Goal: Task Accomplishment & Management: Manage account settings

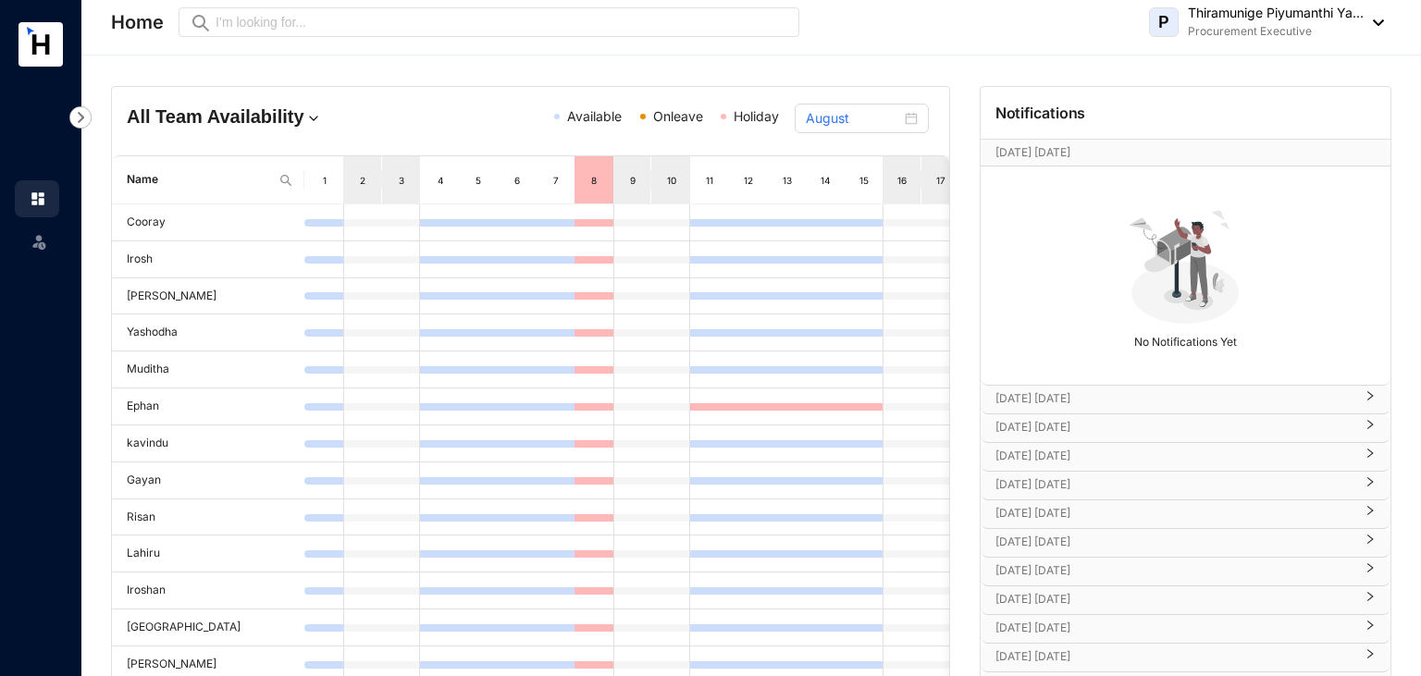
click at [1375, 18] on div "P Thiramunige Piyumanthi Ya... Procurement Executive" at bounding box center [1266, 22] width 235 height 37
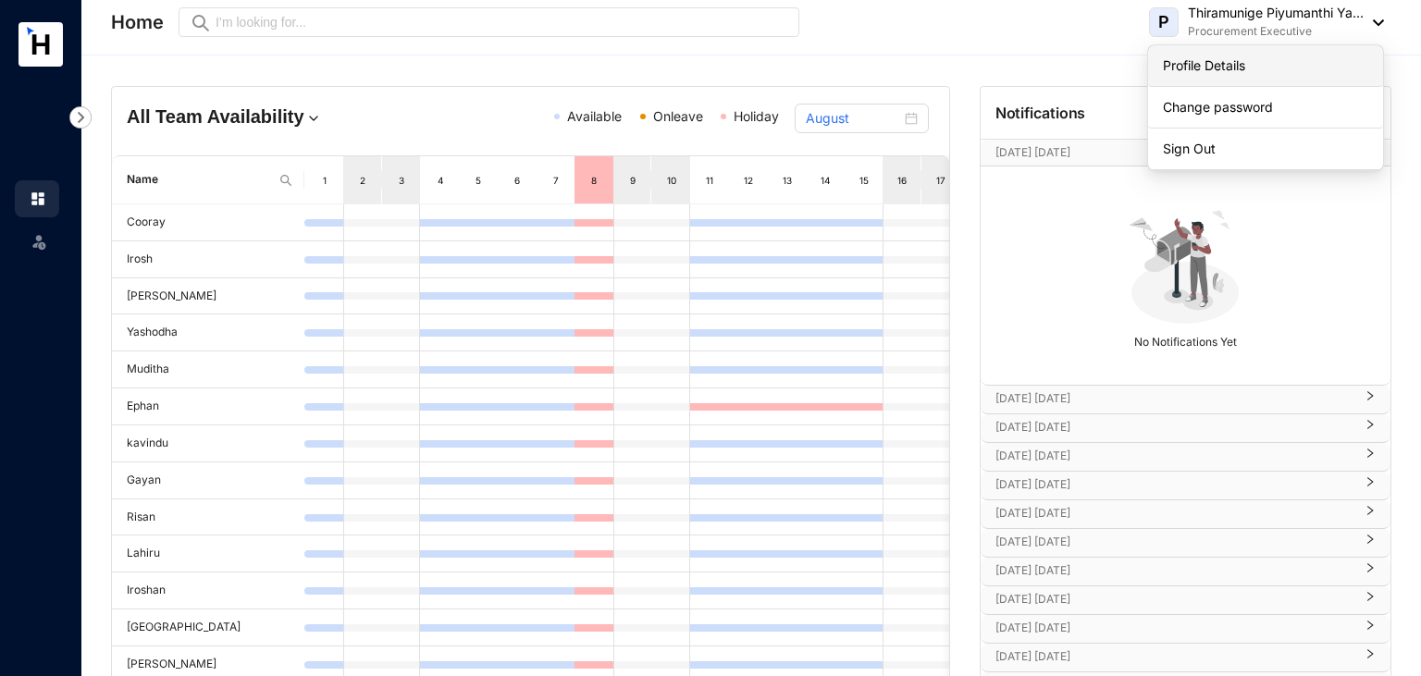
click at [1239, 68] on link "Profile Details" at bounding box center [1265, 65] width 205 height 19
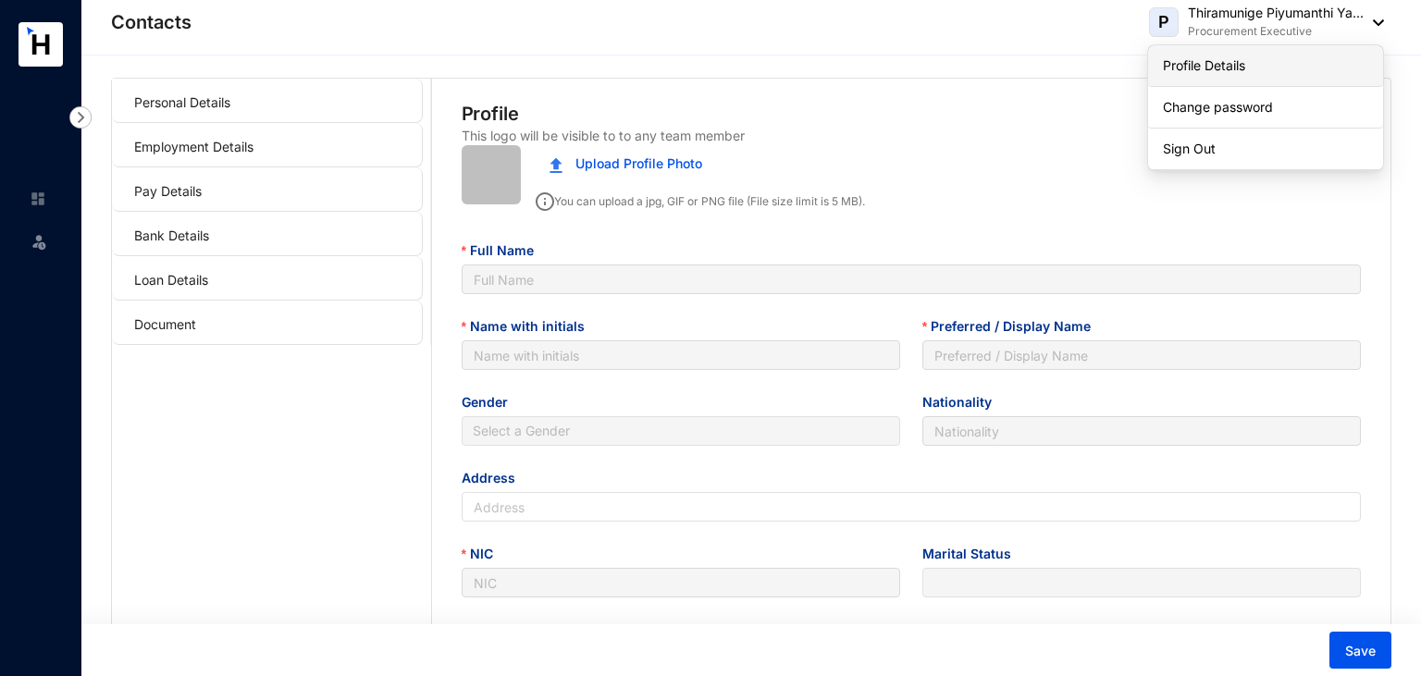
type input "Thiramunige Piyumanthi Yashodha Rasanjalee"
type input "T.M.P.Y.Rasanjalee"
type input "Piyumanthi"
type input "Sinhala"
type input "59/A/2,Morakelle,Ihala Kottramulla"
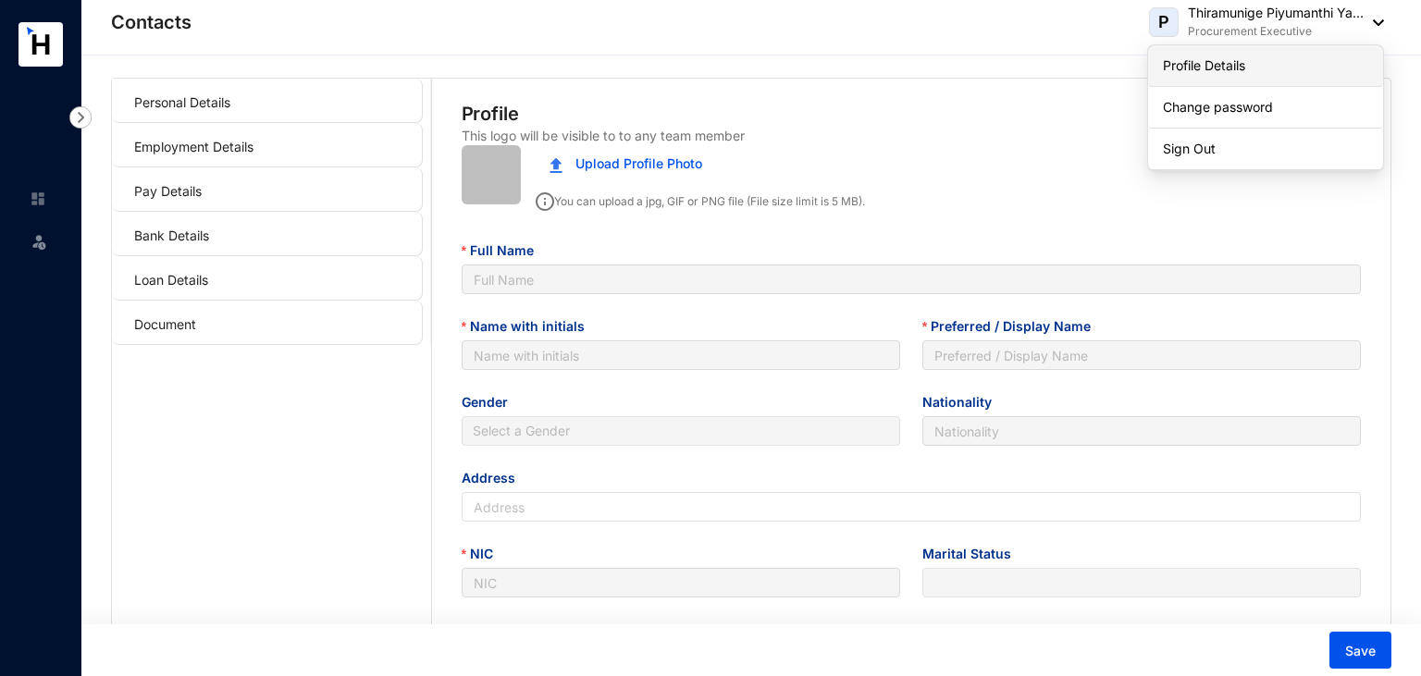
type input "997821491V"
type input "0764116361"
type input "[PERSON_NAME]"
type input "0766599704"
type input "[DATE]"
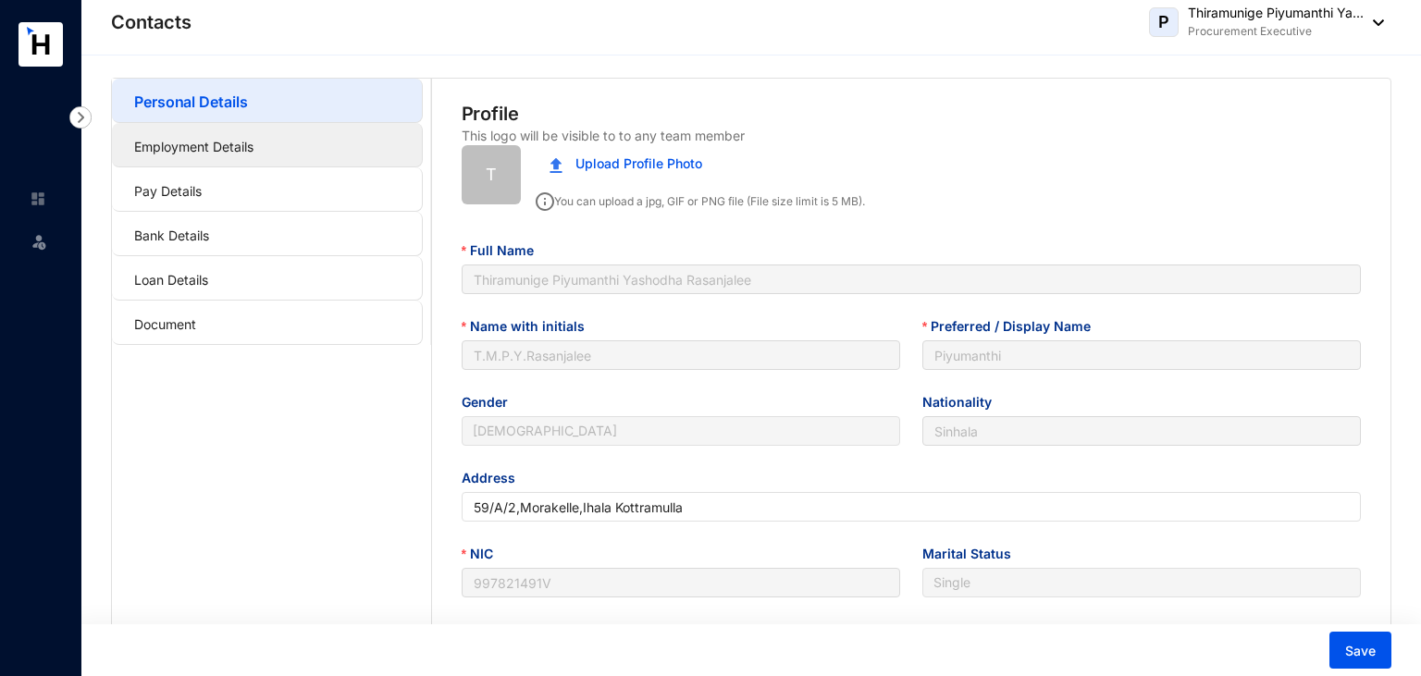
click at [254, 151] on link "Employment Details" at bounding box center [193, 147] width 119 height 16
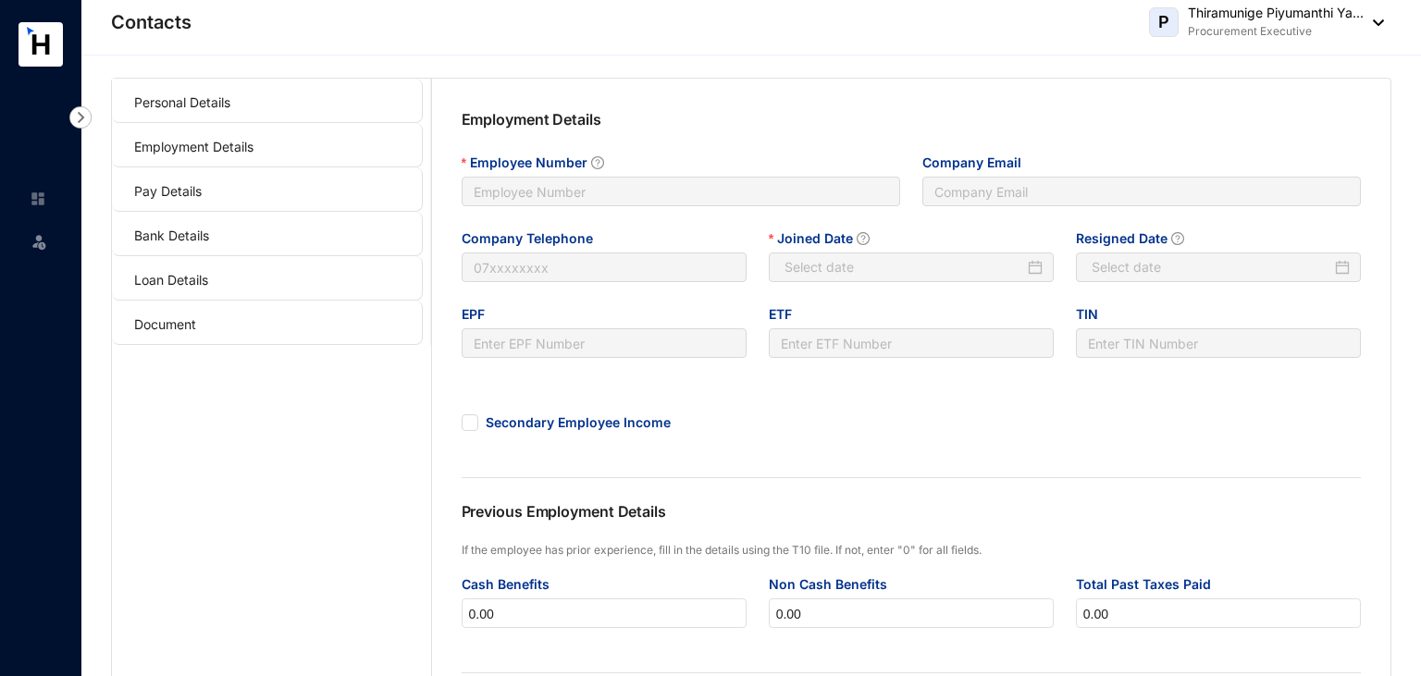
type input "0011"
type input "[EMAIL_ADDRESS][DOMAIN_NAME]"
type input "0011"
type input "[DATE]"
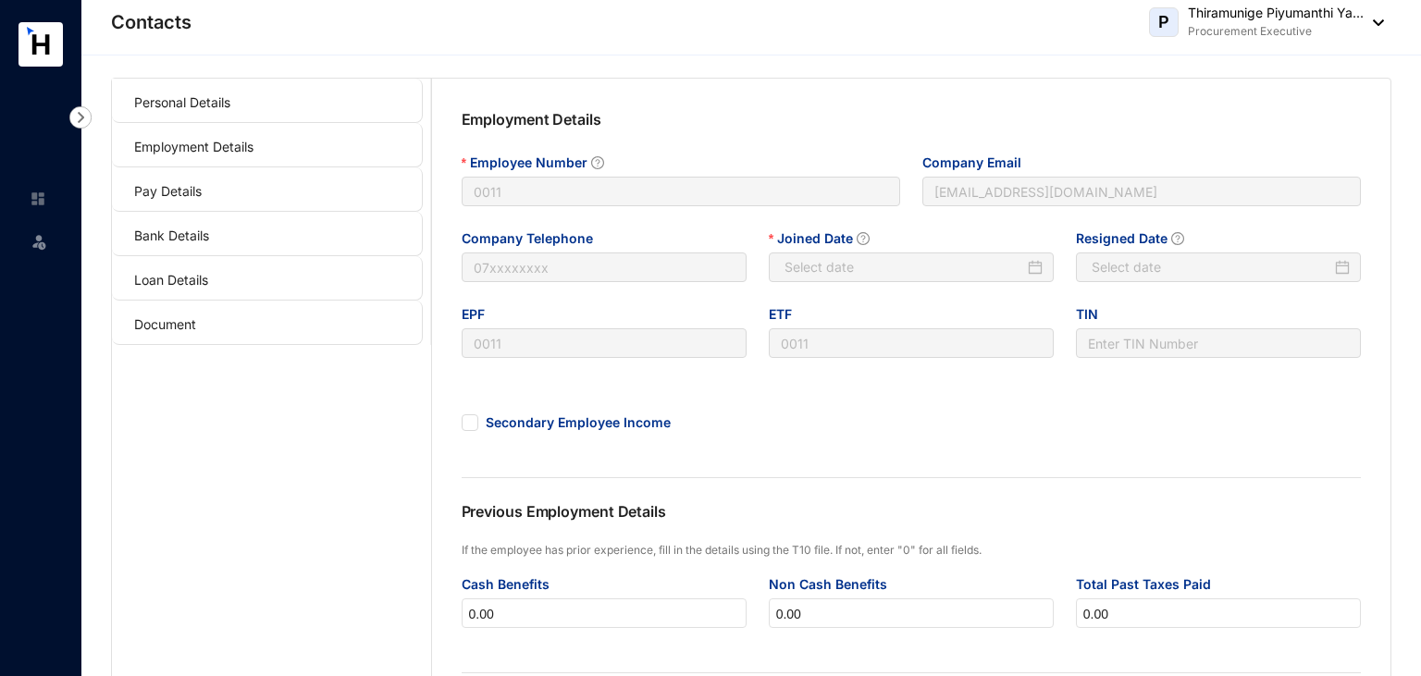
type input "Invalid Date"
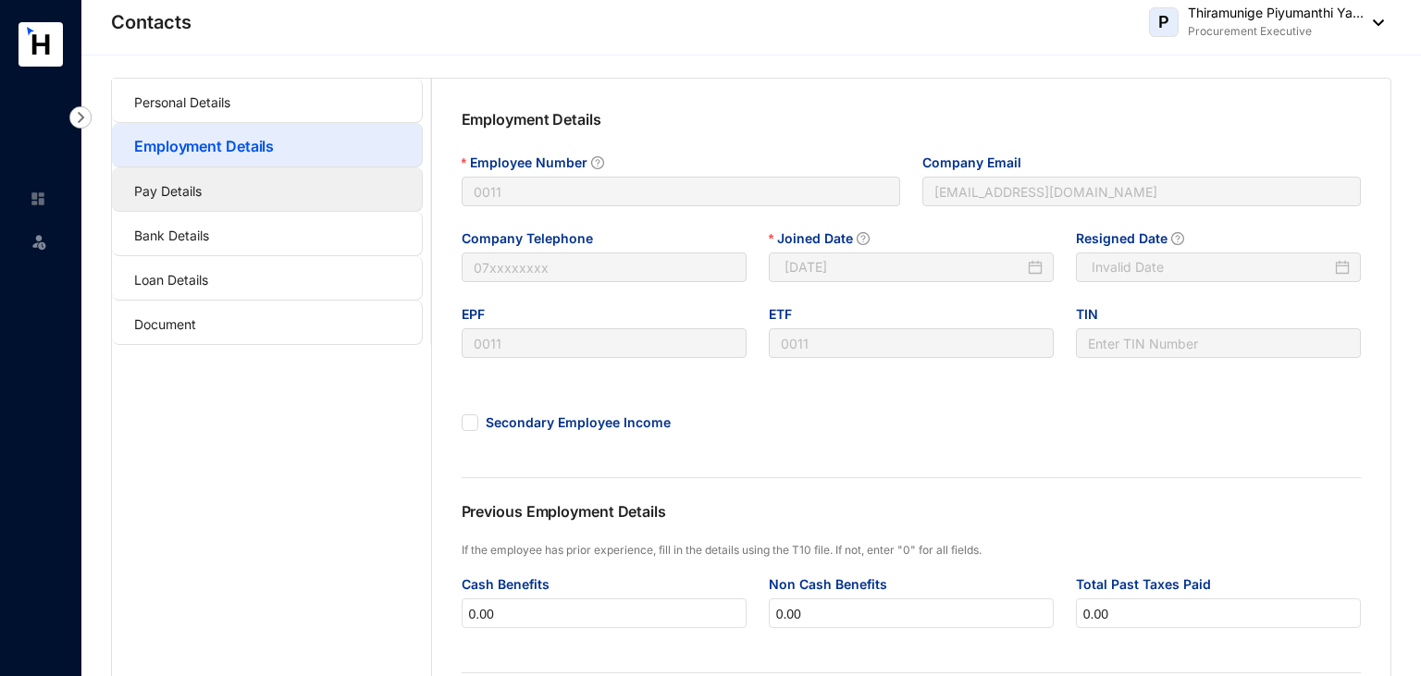
click at [202, 197] on link "Pay Details" at bounding box center [168, 191] width 68 height 16
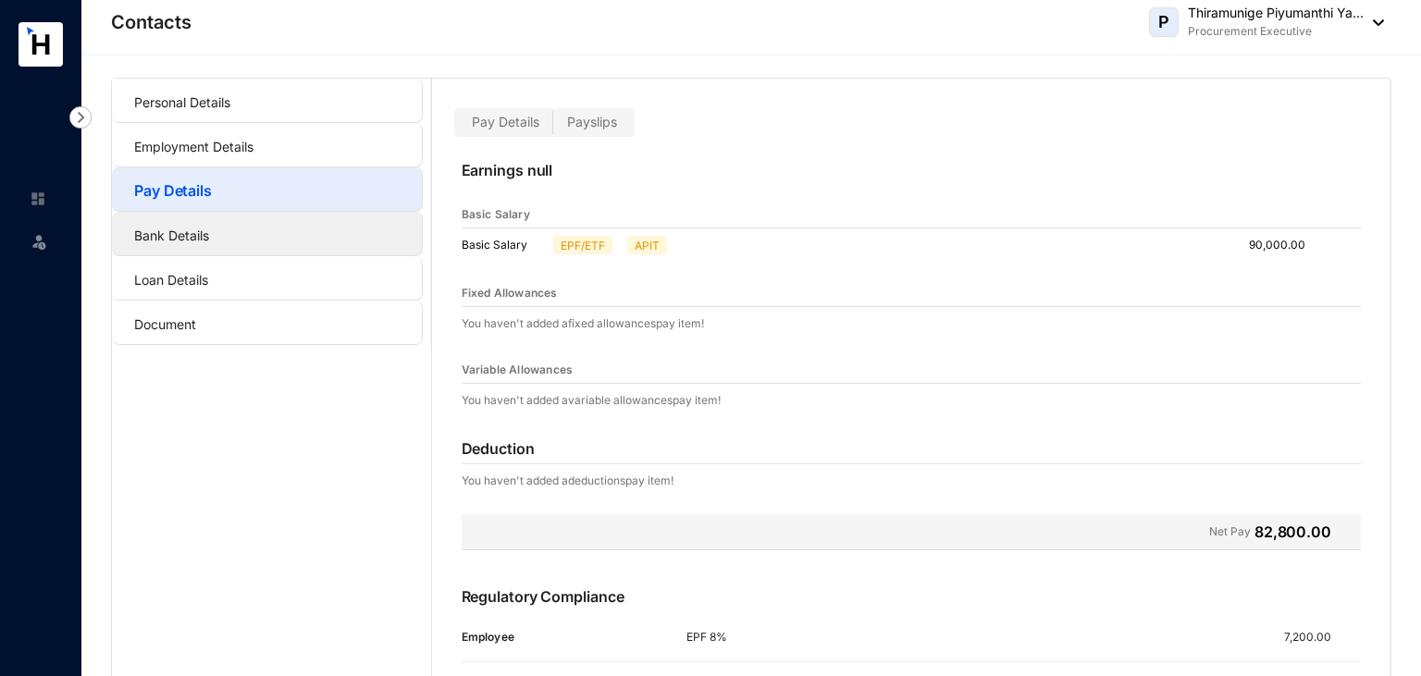
click at [209, 234] on link "Bank Details" at bounding box center [171, 236] width 75 height 16
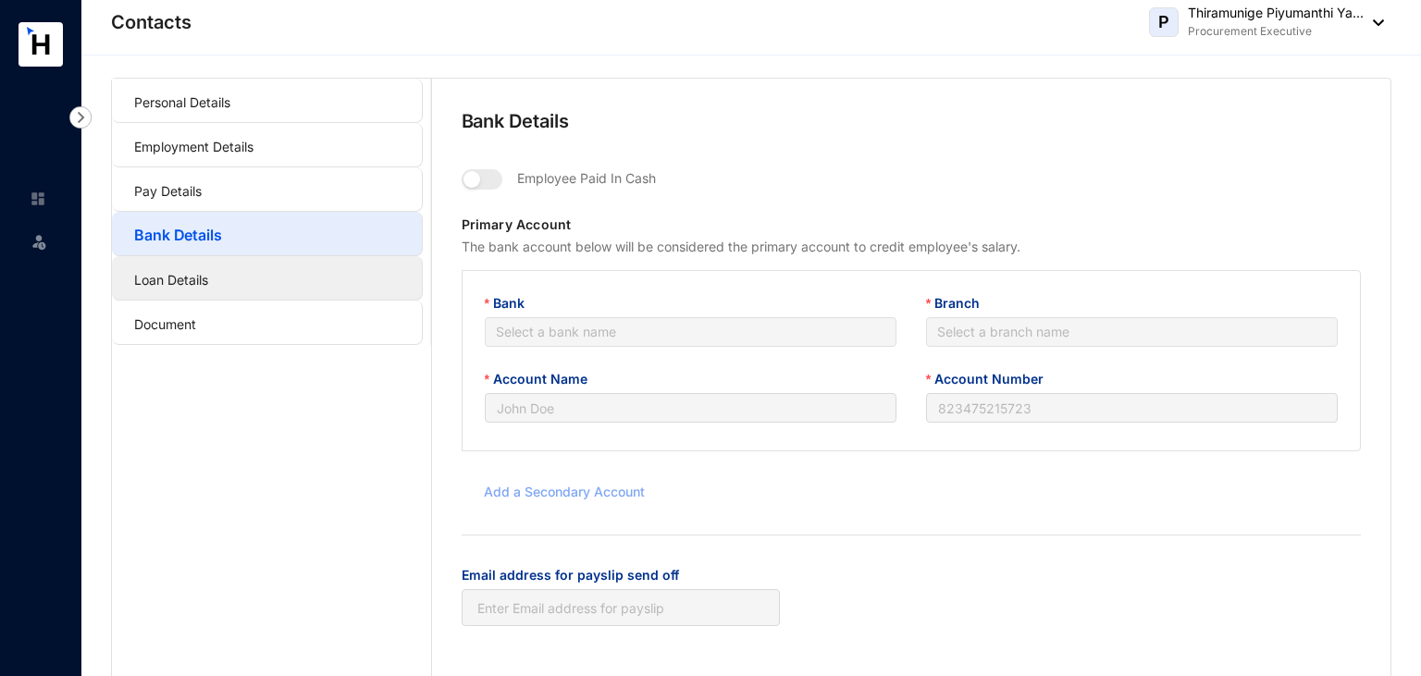
type input "T.M.P.Y.Rasanjalee"
type input "083200240008553"
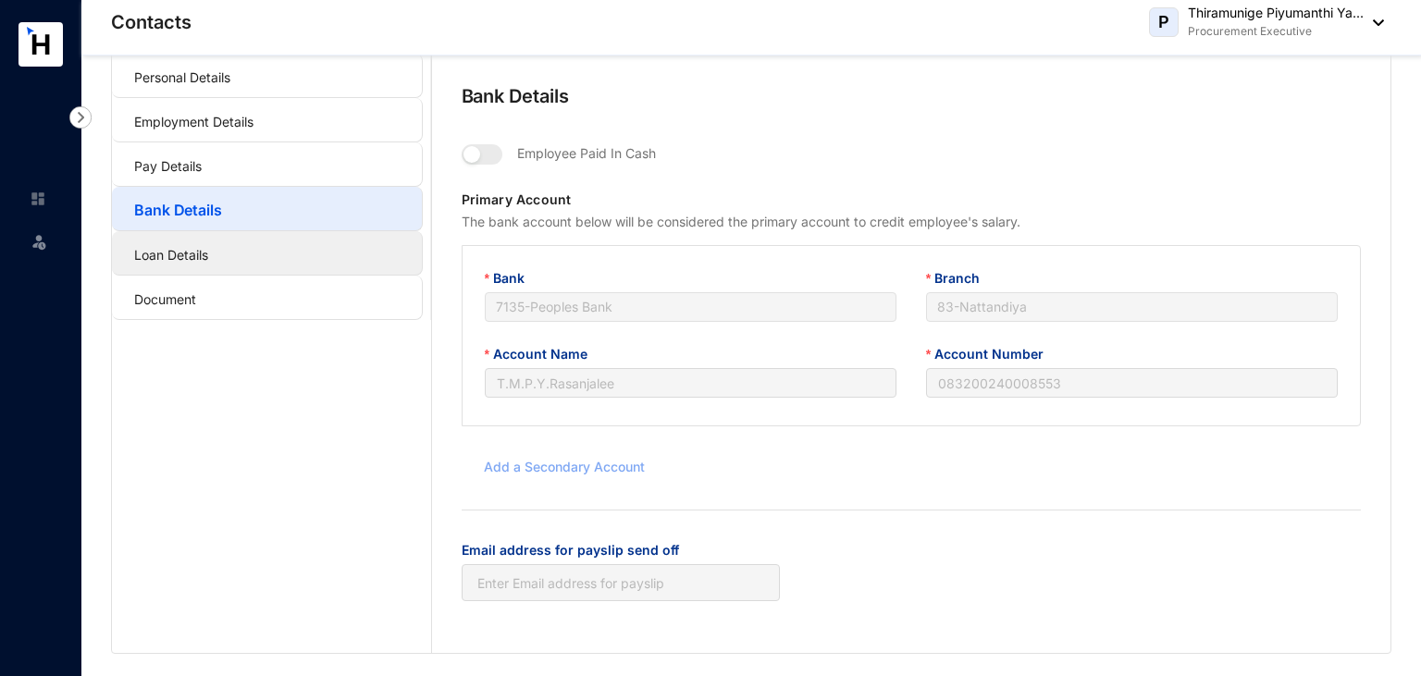
click at [208, 253] on link "Loan Details" at bounding box center [171, 255] width 74 height 16
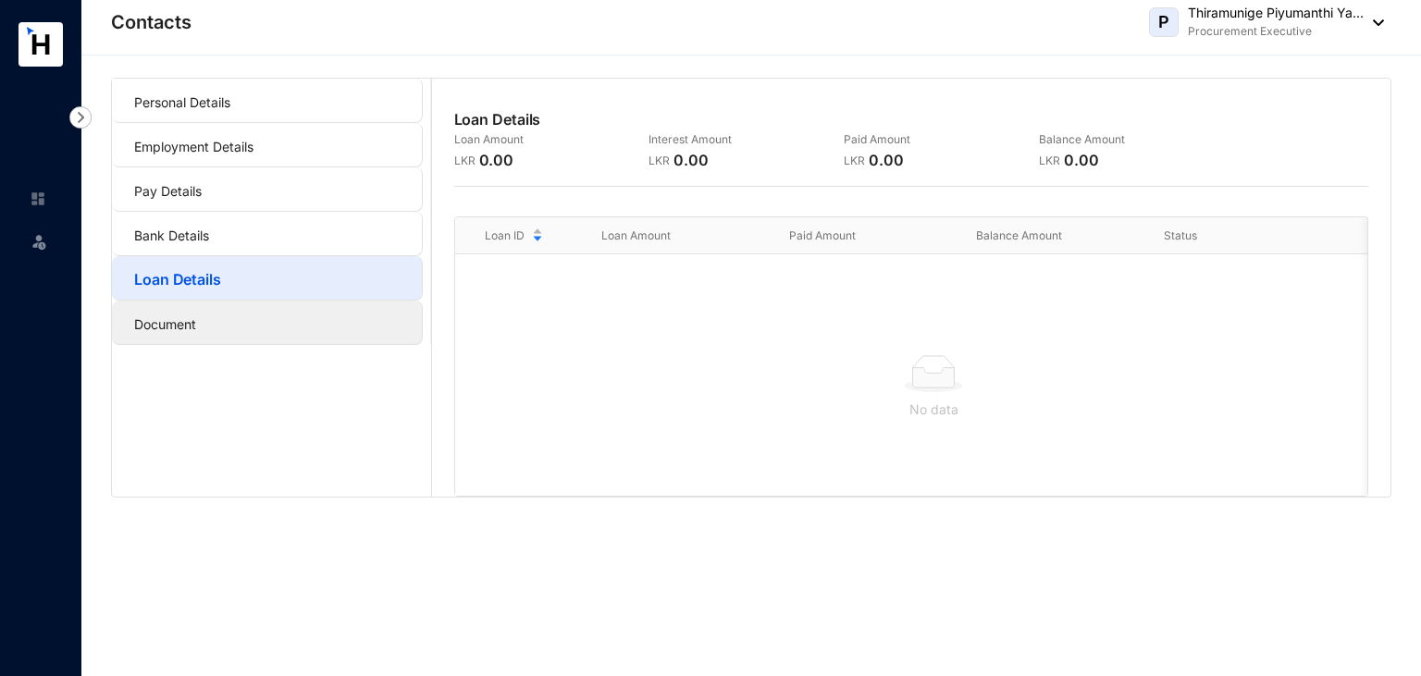
click at [196, 316] on link "Document" at bounding box center [165, 324] width 62 height 16
